Goal: Task Accomplishment & Management: Manage account settings

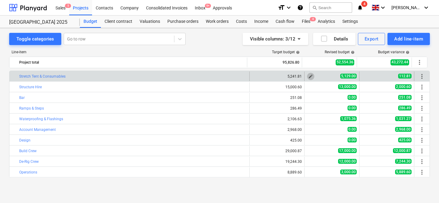
click at [308, 75] on span "edit" at bounding box center [310, 76] width 5 height 5
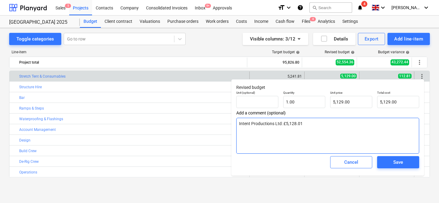
drag, startPoint x: 285, startPoint y: 123, endPoint x: 304, endPoint y: 123, distance: 19.2
click at [304, 123] on textarea "Intent Productions Ltd: £5,128.01" at bounding box center [327, 136] width 183 height 36
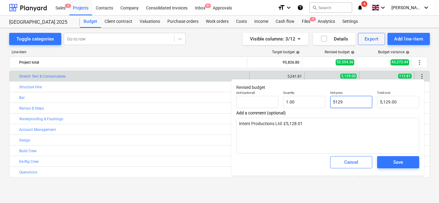
click at [340, 101] on input "5129" at bounding box center [351, 102] width 42 height 12
paste input ",128.01"
type input "5,128.01"
type textarea "x"
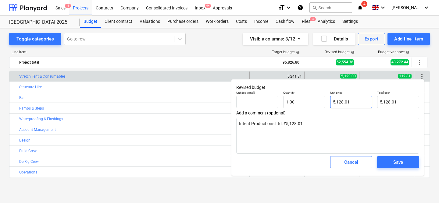
type input "5,128.01"
click at [393, 162] on span "Save" at bounding box center [397, 162] width 27 height 8
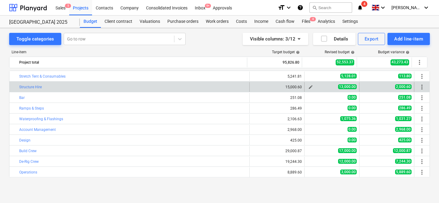
click at [308, 89] on span "edit" at bounding box center [310, 87] width 5 height 5
type textarea "x"
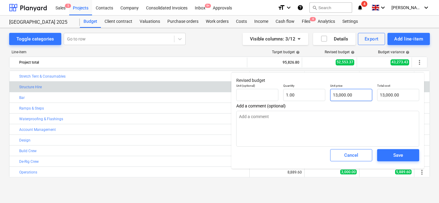
type input "13000"
click at [334, 90] on input "13000" at bounding box center [351, 95] width 42 height 12
type textarea "x"
type input "1"
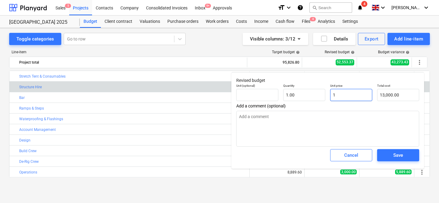
type input "1.00"
type textarea "x"
type input "11"
type input "11.00"
type textarea "x"
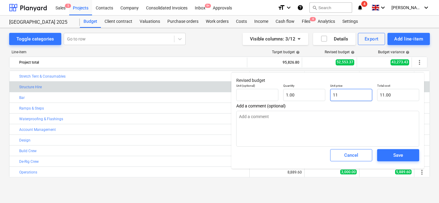
type input "110"
type input "110.00"
type textarea "x"
type input "1108"
type input "1,108.00"
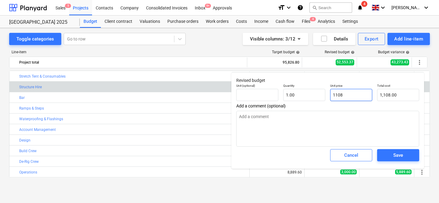
type textarea "x"
type input "11085"
type input "11,085.00"
type textarea "x"
type input "11085."
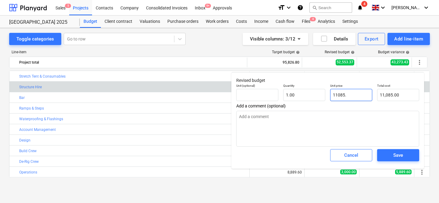
type textarea "x"
type input "11085.4"
type input "11,085.40"
type textarea "x"
type input "11085.43"
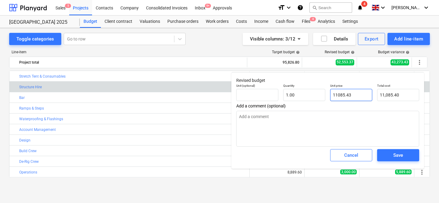
type input "11,085.43"
type input "11085.43"
type textarea "x"
type input "11,085.43"
click at [398, 154] on div "Save" at bounding box center [398, 155] width 10 height 8
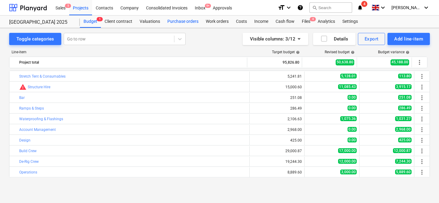
click at [189, 24] on div "Purchase orders" at bounding box center [183, 22] width 38 height 12
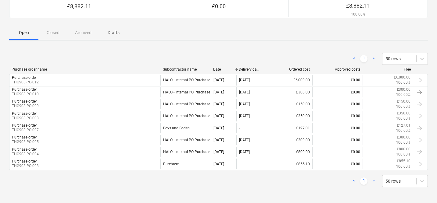
scroll to position [65, 0]
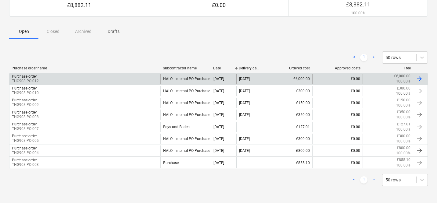
click at [297, 80] on div "£6,000.00" at bounding box center [287, 79] width 50 height 10
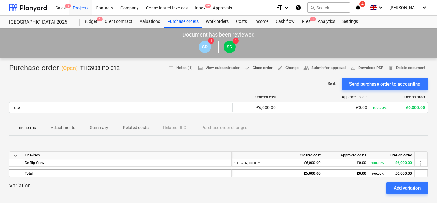
click at [259, 70] on span "done Close order" at bounding box center [258, 68] width 28 height 7
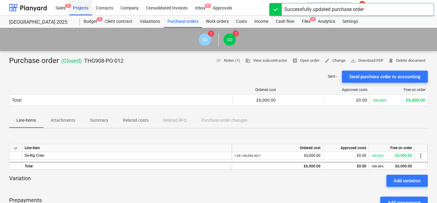
click at [77, 12] on div "Projects" at bounding box center [80, 8] width 23 height 16
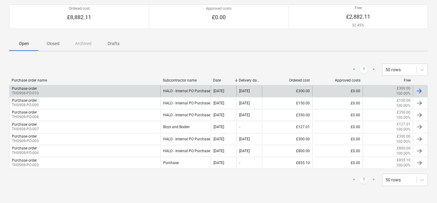
scroll to position [53, 0]
click at [159, 91] on div "Purchase order THG908-PO-010" at bounding box center [84, 91] width 151 height 10
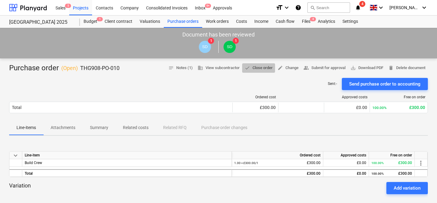
click at [260, 66] on span "done Close order" at bounding box center [258, 68] width 28 height 7
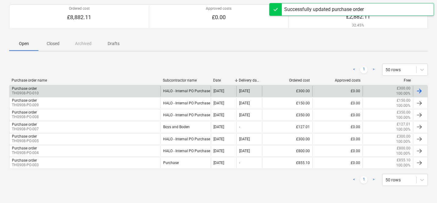
scroll to position [41, 0]
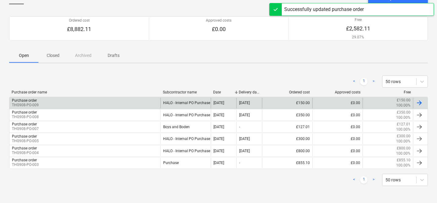
click at [172, 105] on div "HALO - Internal PO Purchase" at bounding box center [185, 103] width 50 height 10
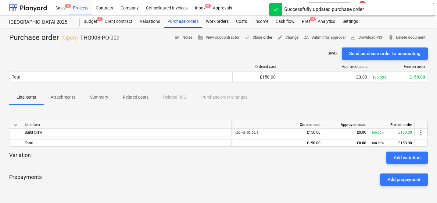
click at [254, 37] on span "done Close order" at bounding box center [258, 37] width 28 height 7
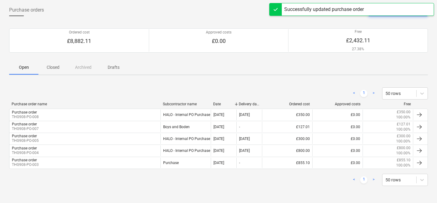
scroll to position [29, 0]
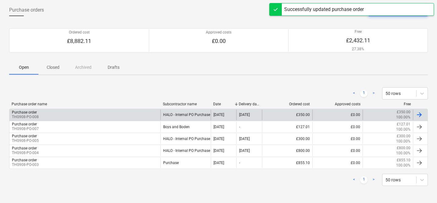
click at [169, 118] on div "HALO - Internal PO Purchase" at bounding box center [185, 115] width 50 height 10
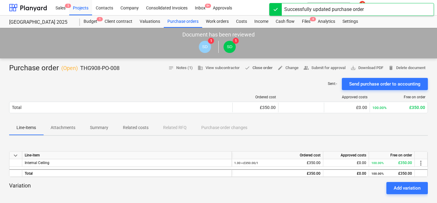
click at [256, 72] on button "done Close order" at bounding box center [258, 67] width 33 height 9
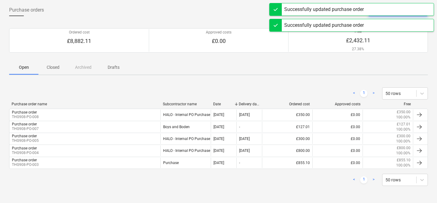
scroll to position [17, 0]
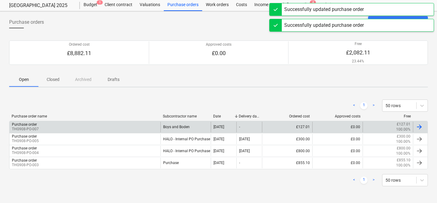
click at [125, 126] on div "Purchase order THG908-PO-007" at bounding box center [84, 127] width 151 height 10
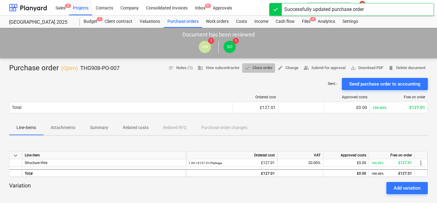
click at [261, 66] on span "done Close order" at bounding box center [258, 68] width 28 height 7
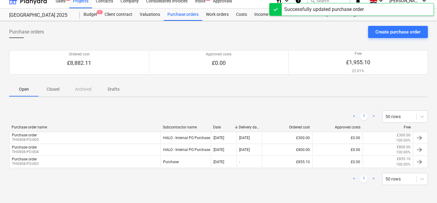
scroll to position [7, 0]
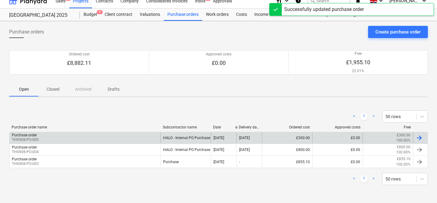
click at [148, 133] on div "Purchase order THG908-PO-005" at bounding box center [84, 138] width 151 height 10
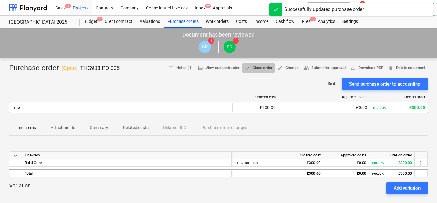
click at [263, 69] on span "done Close order" at bounding box center [258, 68] width 28 height 7
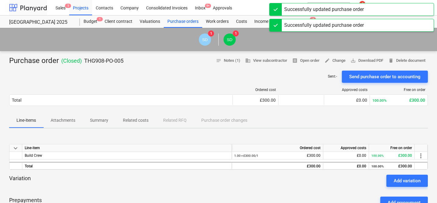
scroll to position [7, 0]
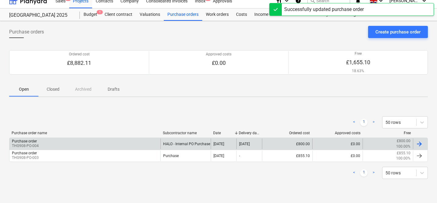
click at [118, 144] on div "Purchase order THG908-PO-004" at bounding box center [84, 144] width 151 height 10
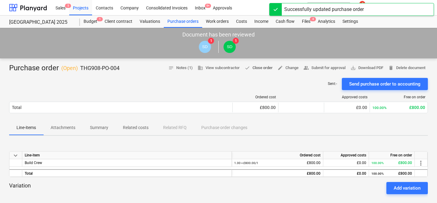
click at [254, 69] on span "done Close order" at bounding box center [258, 68] width 28 height 7
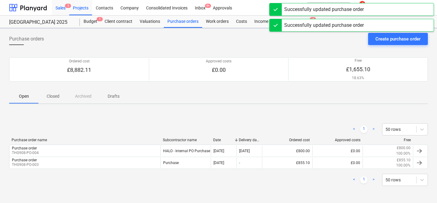
scroll to position [7, 0]
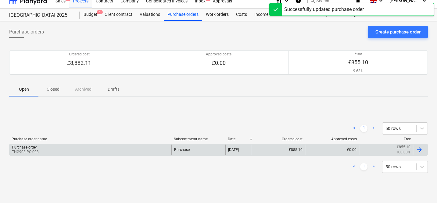
click at [144, 148] on div "Purchase order THG908-PO-003" at bounding box center [90, 150] width 162 height 10
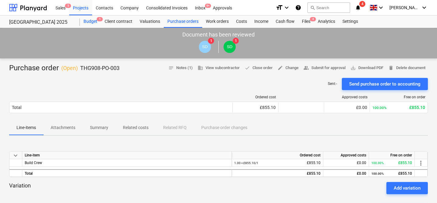
click at [85, 23] on div "Budget 1" at bounding box center [90, 22] width 21 height 12
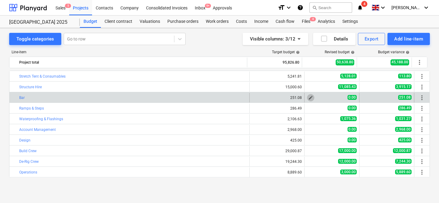
click at [310, 98] on span "edit" at bounding box center [310, 97] width 5 height 5
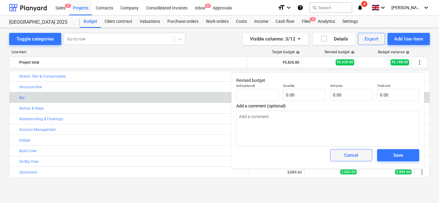
click at [346, 160] on button "Cancel" at bounding box center [351, 155] width 42 height 12
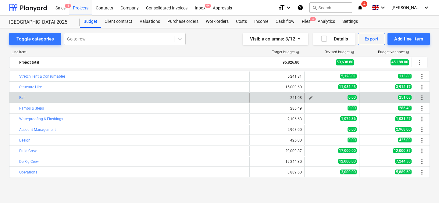
click at [310, 98] on span "edit" at bounding box center [310, 97] width 5 height 5
type textarea "x"
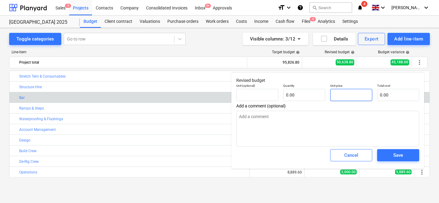
click at [336, 95] on input "text" at bounding box center [351, 95] width 42 height 12
type textarea "x"
type input "pcs"
type input "8"
type input "1.00"
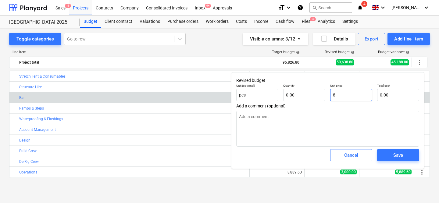
type input "8.00"
type textarea "x"
type input "88"
type input "88.00"
type textarea "x"
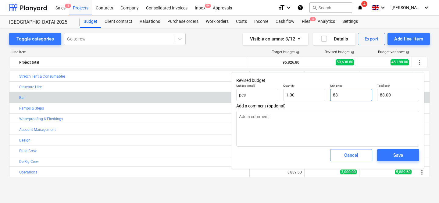
type input "88."
type textarea "x"
type input "88.8"
type input "88.80"
type textarea "x"
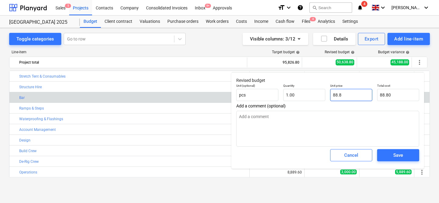
type input "88.85"
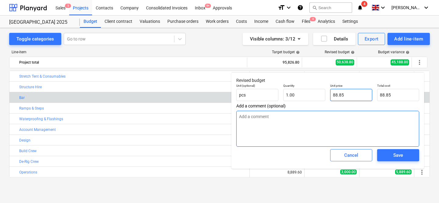
type input "88.85"
click at [307, 126] on textarea at bounding box center [327, 129] width 183 height 36
type textarea "x"
type textarea "W"
type textarea "x"
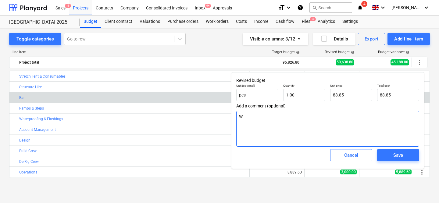
type textarea "We"
type textarea "x"
type textarea "Wel"
type textarea "x"
type textarea "Welf"
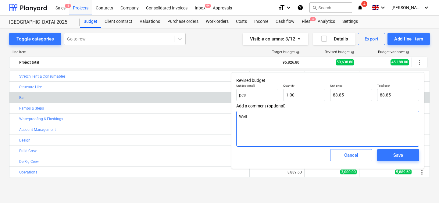
type textarea "x"
type textarea "Welfa"
type textarea "x"
type textarea "Welfat"
type textarea "x"
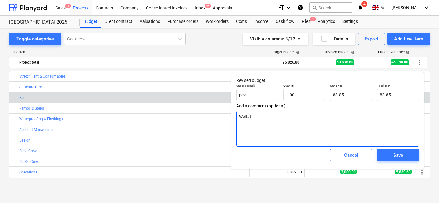
type textarea "Welfate"
type textarea "x"
type textarea "Welfat"
type textarea "x"
type textarea "Welfa"
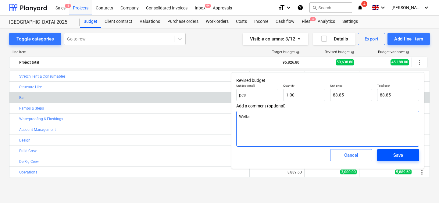
type textarea "x"
type textarea "Welfar"
type textarea "x"
type textarea "Welfare"
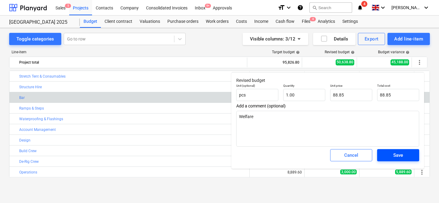
click at [411, 155] on span "Save" at bounding box center [397, 155] width 27 height 8
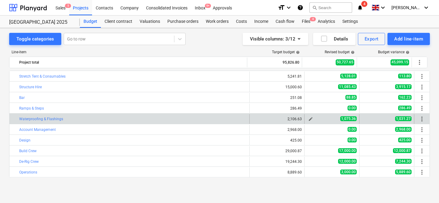
click at [308, 119] on span "edit" at bounding box center [310, 119] width 5 height 5
type textarea "x"
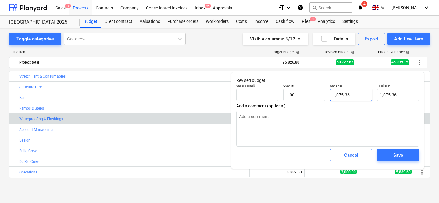
type input "1075.36"
click at [346, 92] on input "1075.36" at bounding box center [351, 95] width 42 height 12
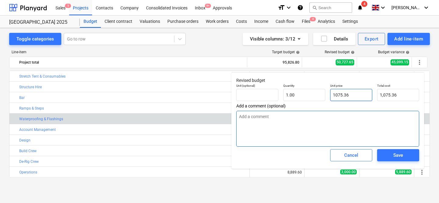
type textarea "x"
type input "0.00"
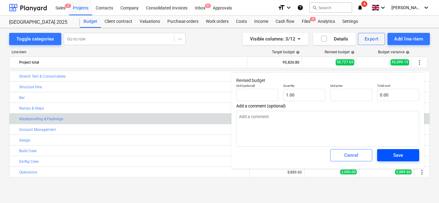
type textarea "x"
type input "0.00"
click at [393, 156] on div "Save" at bounding box center [398, 155] width 10 height 8
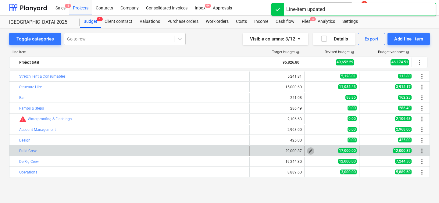
click at [310, 150] on span "edit" at bounding box center [310, 151] width 5 height 5
type textarea "x"
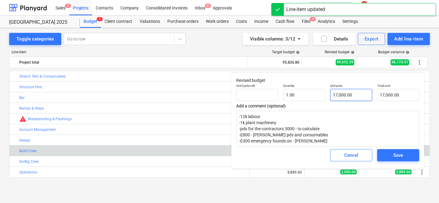
type input "17000"
click at [348, 98] on input "17000" at bounding box center [351, 95] width 42 height 12
type textarea "x"
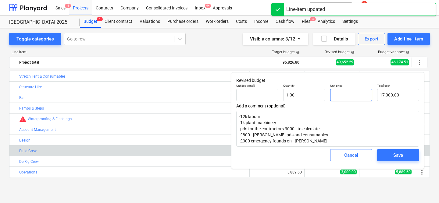
type input "0.00"
type textarea "x"
type input "0.00"
click at [386, 157] on span "Save" at bounding box center [397, 155] width 27 height 8
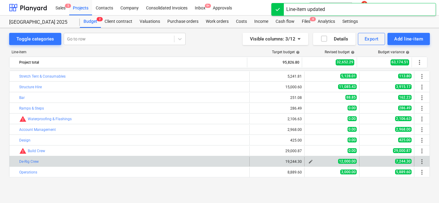
click at [308, 160] on span "edit" at bounding box center [310, 161] width 5 height 5
type textarea "x"
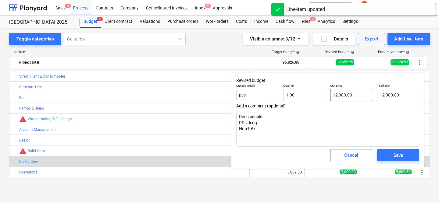
type input "12000"
click at [346, 100] on input "12000" at bounding box center [351, 95] width 42 height 12
type textarea "x"
type input "0.00"
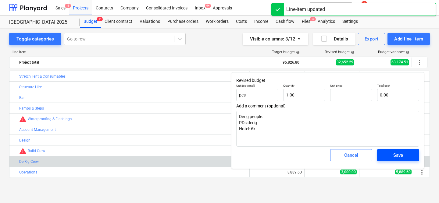
type textarea "x"
type input "0.00"
click at [393, 159] on span "Save" at bounding box center [397, 155] width 27 height 8
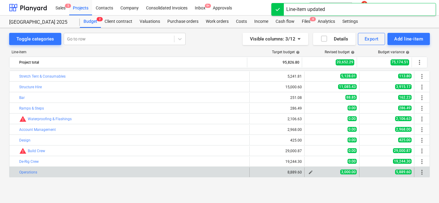
click at [307, 169] on button "edit" at bounding box center [310, 172] width 7 height 7
type textarea "x"
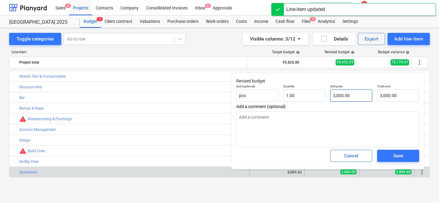
type input "3000"
click at [347, 99] on input "3000" at bounding box center [351, 96] width 42 height 12
type textarea "x"
type input "0.00"
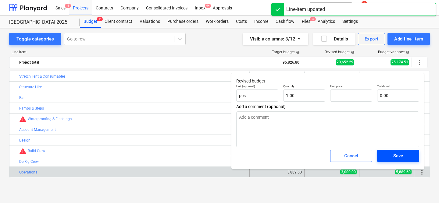
type textarea "x"
type input "0.00"
click at [395, 154] on div "Save" at bounding box center [398, 156] width 10 height 8
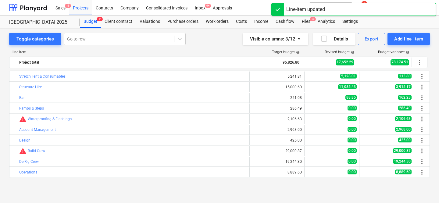
type textarea "x"
type input "1.00"
type input "0.00"
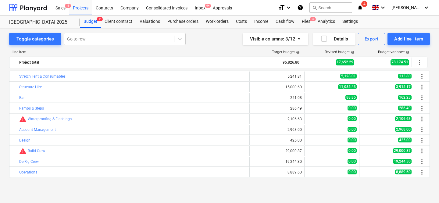
scroll to position [23, 0]
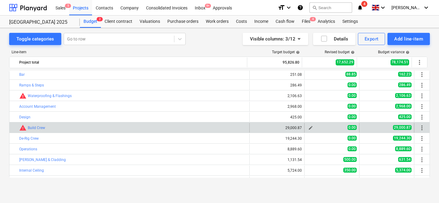
click at [308, 129] on span "edit" at bounding box center [310, 128] width 5 height 5
type textarea "x"
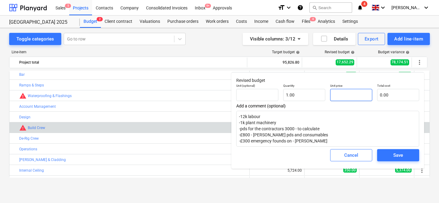
click at [342, 93] on input "text" at bounding box center [351, 95] width 42 height 12
type textarea "x"
type input "2"
type input "2.00"
type textarea "x"
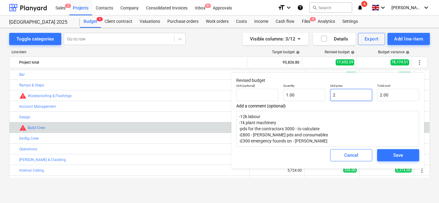
type input "23"
type input "23.00"
type textarea "x"
type input "231"
type input "231.00"
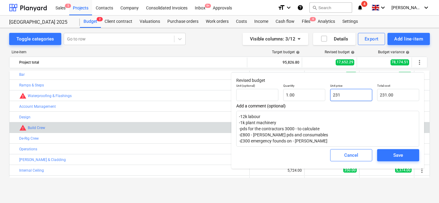
type textarea "x"
type input "2313"
type input "2,313.00"
type textarea "x"
type input "23137"
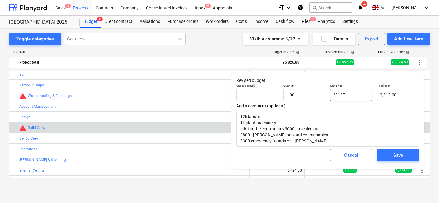
type input "23,137.00"
type textarea "x"
type input "23137."
type textarea "x"
type input "23137.5"
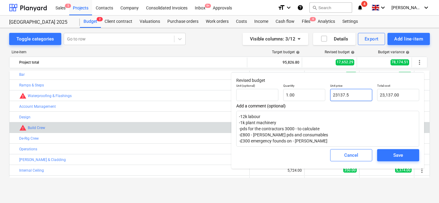
type input "23,137.50"
type textarea "x"
type input "23137.59"
type input "23,137.59"
type input "23137.59"
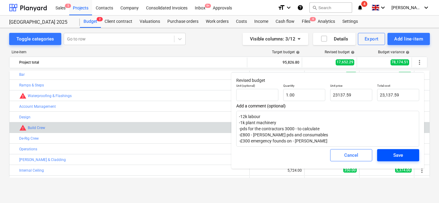
type textarea "x"
type input "23,137.59"
click at [392, 161] on button "Save" at bounding box center [398, 155] width 42 height 12
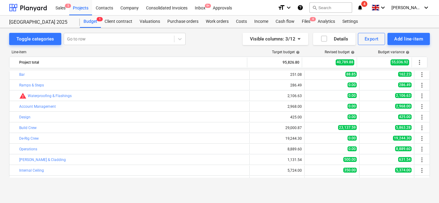
scroll to position [31, 0]
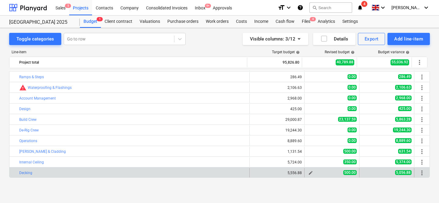
click at [308, 172] on span "edit" at bounding box center [310, 173] width 5 height 5
type textarea "x"
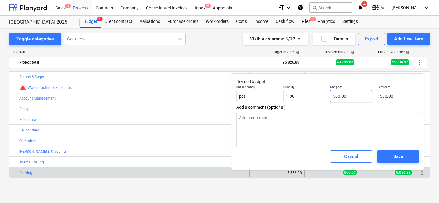
type input "500"
click at [343, 99] on input "500" at bounding box center [351, 96] width 42 height 12
type textarea "x"
type input "0.00"
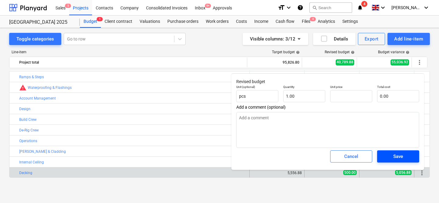
type textarea "x"
type input "0.00"
click at [389, 154] on span "Save" at bounding box center [397, 157] width 27 height 8
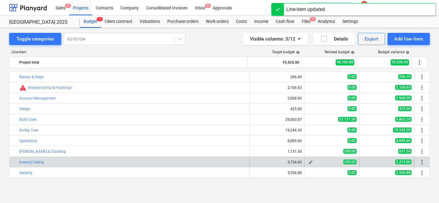
click at [308, 162] on span "edit" at bounding box center [310, 162] width 5 height 5
type textarea "x"
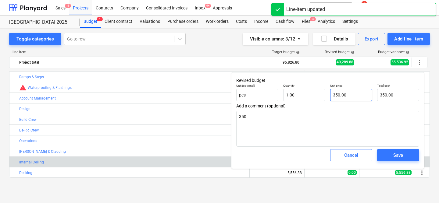
type input "350"
click at [340, 98] on input "350" at bounding box center [351, 95] width 42 height 12
type textarea "x"
type input "0.00"
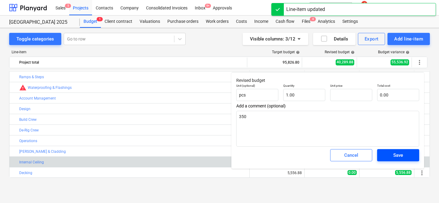
type textarea "x"
type input "0.00"
click at [396, 155] on div "Save" at bounding box center [398, 155] width 10 height 8
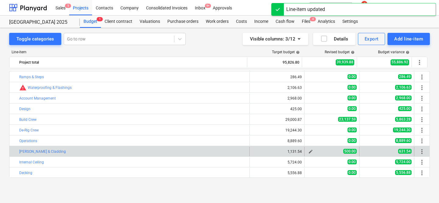
click at [309, 151] on span "edit" at bounding box center [310, 151] width 5 height 5
type textarea "x"
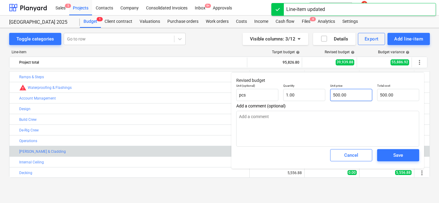
type input "500"
click at [352, 90] on input "500" at bounding box center [351, 95] width 42 height 12
click at [349, 94] on input "500" at bounding box center [351, 95] width 42 height 12
type textarea "x"
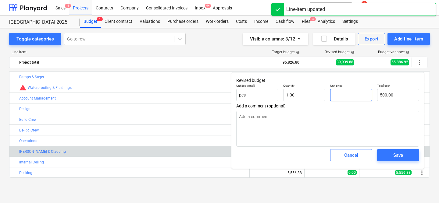
type input "0.00"
type textarea "x"
type input "0.00"
click at [395, 157] on div "Save" at bounding box center [398, 155] width 10 height 8
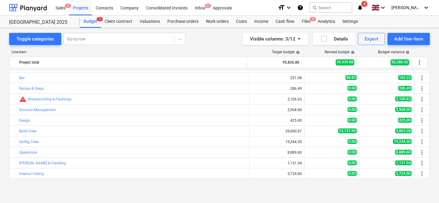
scroll to position [30, 0]
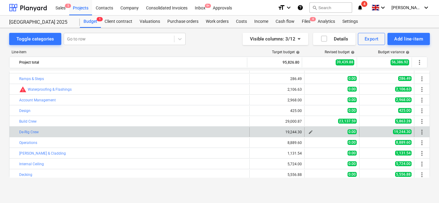
click at [308, 133] on span "edit" at bounding box center [310, 132] width 5 height 5
type textarea "x"
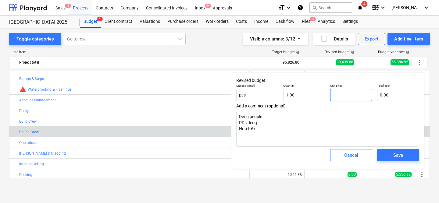
click at [337, 98] on input "text" at bounding box center [351, 95] width 42 height 12
type textarea "x"
type input "1"
type input "1.00"
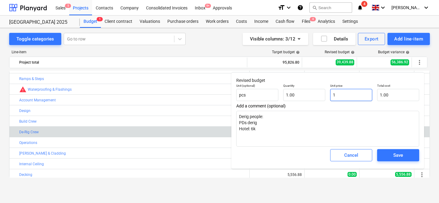
type textarea "x"
type input "10"
type input "10.00"
type textarea "x"
type input "103"
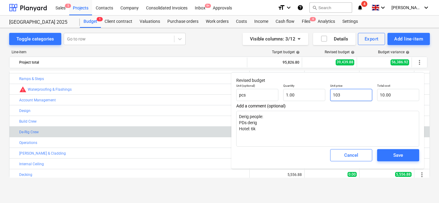
type input "103.00"
type textarea "x"
type input "1030"
type input "1,030.00"
type textarea "x"
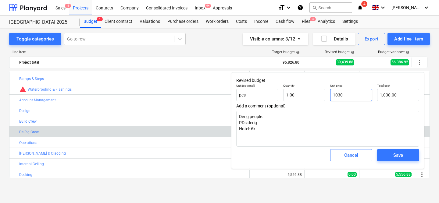
type input "10302"
type input "10,302.00"
type textarea "x"
type input "10302."
type textarea "x"
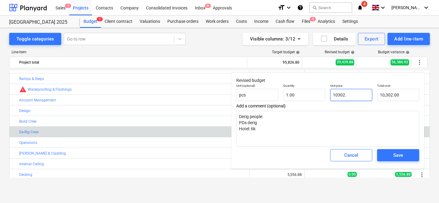
type input "10302.8"
type input "10,302.80"
type textarea "x"
type input "10302.86"
type input "10,302.86"
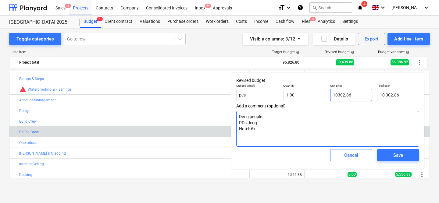
type input "10302.86"
type textarea "x"
type input "10,302.86"
click at [276, 138] on textarea "Derig people: PDs derig Hotel: 6k" at bounding box center [327, 129] width 183 height 36
type textarea "x"
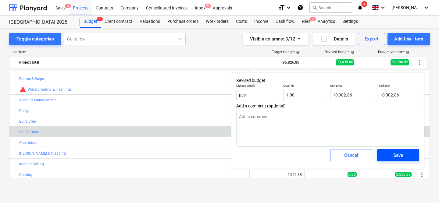
click at [396, 156] on div "Save" at bounding box center [398, 155] width 10 height 8
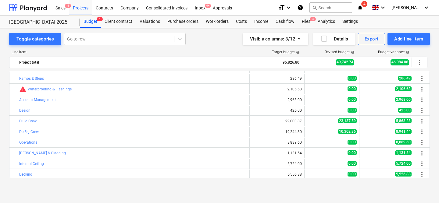
scroll to position [31, 0]
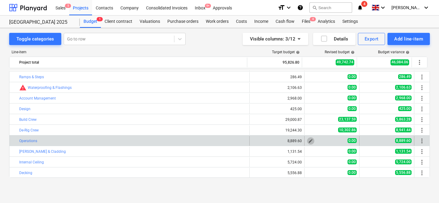
click at [308, 142] on span "edit" at bounding box center [310, 141] width 5 height 5
type textarea "x"
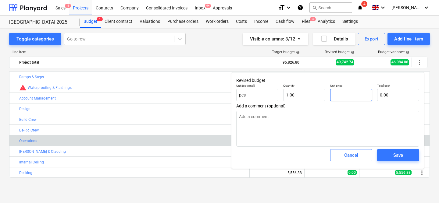
click at [338, 101] on input "text" at bounding box center [351, 95] width 42 height 12
type textarea "x"
type input "5"
type input "5.00"
type textarea "x"
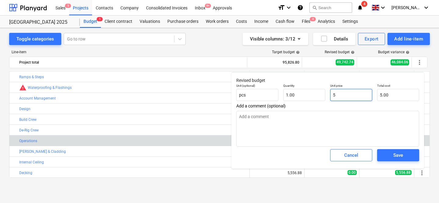
type input "59"
type input "59.00"
type textarea "x"
click at [397, 156] on div "Save" at bounding box center [398, 155] width 10 height 8
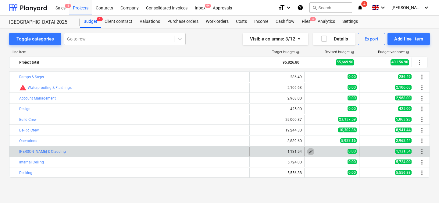
click at [309, 152] on span "edit" at bounding box center [310, 151] width 5 height 5
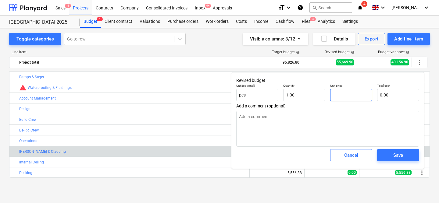
click at [345, 98] on input "text" at bounding box center [351, 95] width 42 height 12
click at [340, 94] on input "417,65" at bounding box center [351, 95] width 42 height 12
click at [394, 157] on div "Save" at bounding box center [398, 155] width 10 height 8
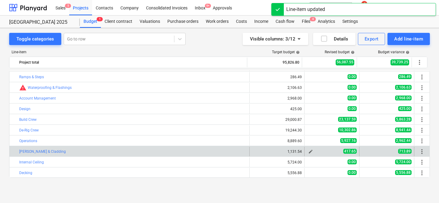
click at [308, 152] on span "edit" at bounding box center [310, 151] width 5 height 5
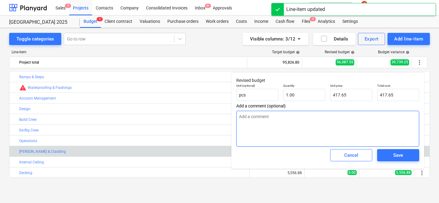
click at [301, 131] on textarea at bounding box center [327, 129] width 183 height 36
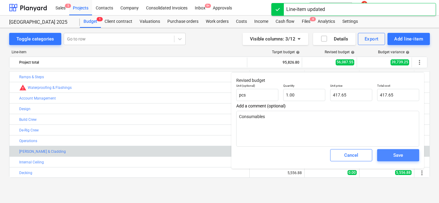
click at [414, 156] on button "Save" at bounding box center [398, 155] width 42 height 12
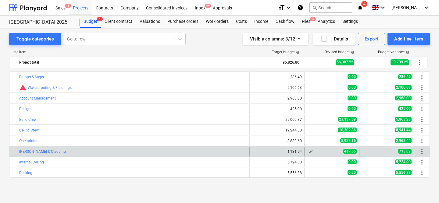
click at [308, 150] on span "edit" at bounding box center [310, 151] width 5 height 5
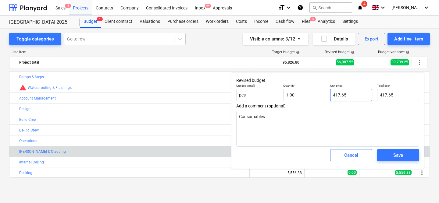
click at [342, 92] on input "417.65" at bounding box center [351, 95] width 42 height 12
click at [400, 160] on button "Save" at bounding box center [398, 155] width 42 height 12
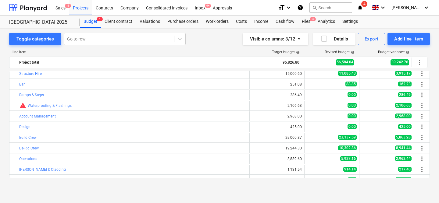
scroll to position [13, 0]
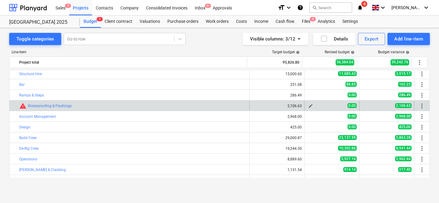
click at [309, 107] on span "edit" at bounding box center [310, 106] width 5 height 5
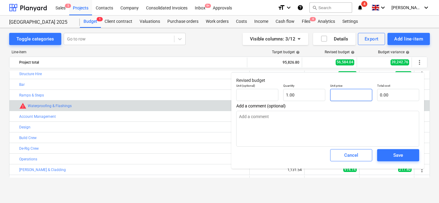
click at [336, 96] on input "text" at bounding box center [351, 95] width 42 height 12
click at [397, 155] on div "Save" at bounding box center [398, 155] width 10 height 8
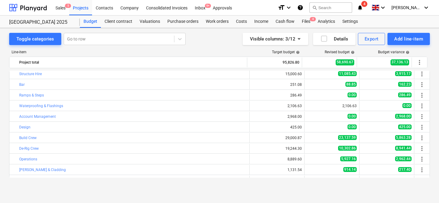
scroll to position [31, 0]
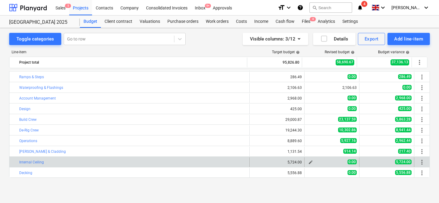
click at [308, 163] on span "edit" at bounding box center [310, 162] width 5 height 5
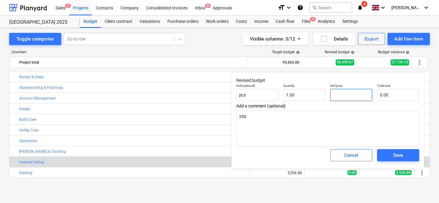
click at [344, 95] on input "text" at bounding box center [351, 95] width 42 height 12
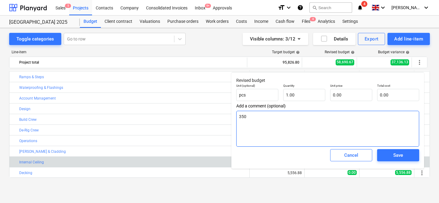
click at [258, 141] on textarea "350" at bounding box center [327, 129] width 183 height 36
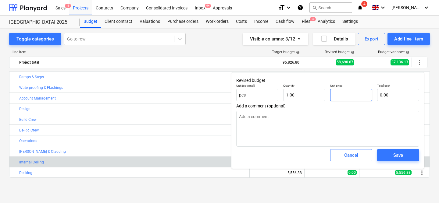
click at [345, 92] on input "text" at bounding box center [351, 95] width 42 height 12
click at [393, 153] on div "Save" at bounding box center [398, 155] width 10 height 8
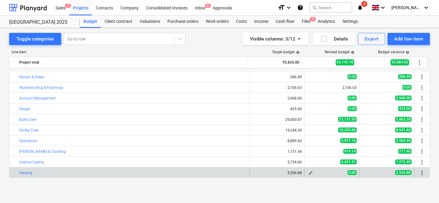
click at [308, 172] on span "edit" at bounding box center [310, 173] width 5 height 5
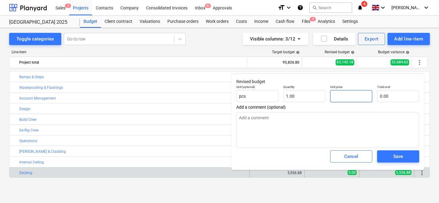
click at [344, 100] on input "text" at bounding box center [351, 96] width 42 height 12
click at [390, 158] on span "Save" at bounding box center [397, 157] width 27 height 8
